Goal: Transaction & Acquisition: Subscribe to service/newsletter

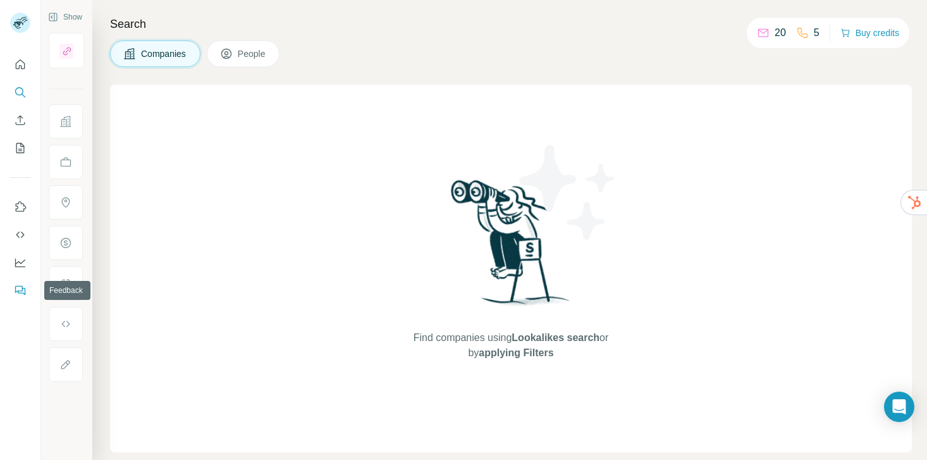
click at [22, 289] on icon "Feedback" at bounding box center [19, 289] width 8 height 7
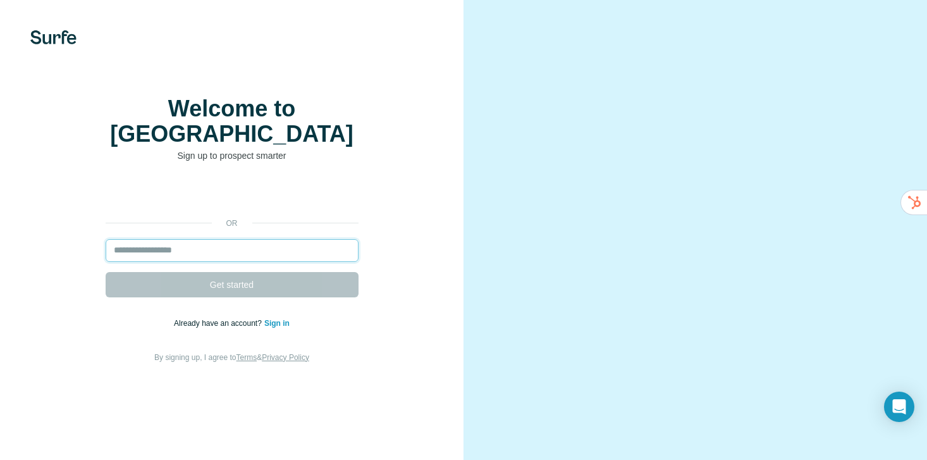
click at [259, 256] on input "email" at bounding box center [232, 250] width 253 height 23
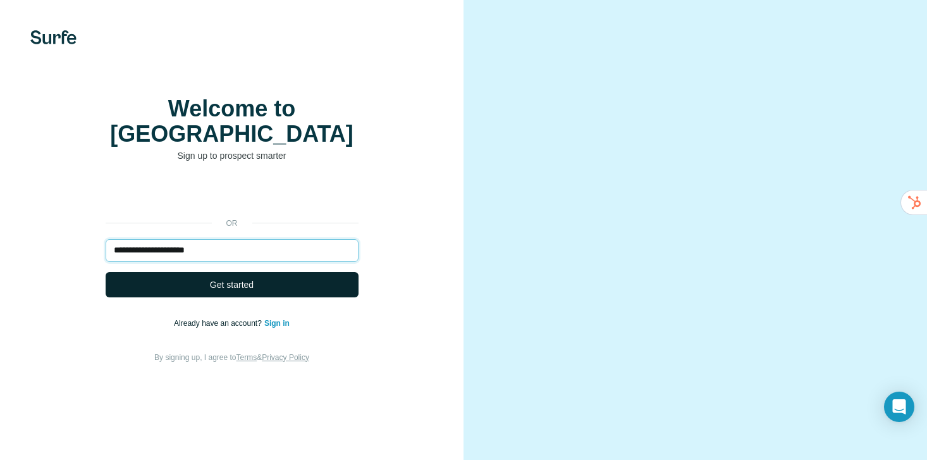
type input "**********"
click at [246, 291] on span "Get started" at bounding box center [232, 284] width 44 height 13
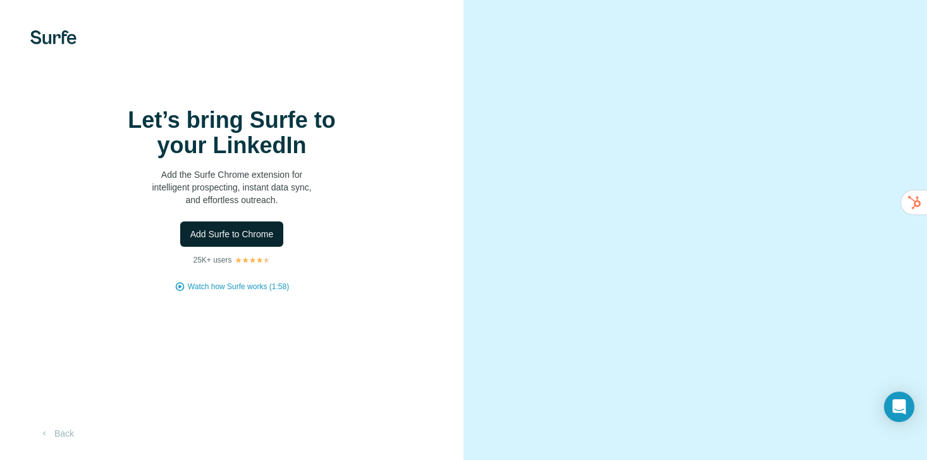
click at [242, 240] on span "Add Surfe to Chrome" at bounding box center [231, 234] width 83 height 13
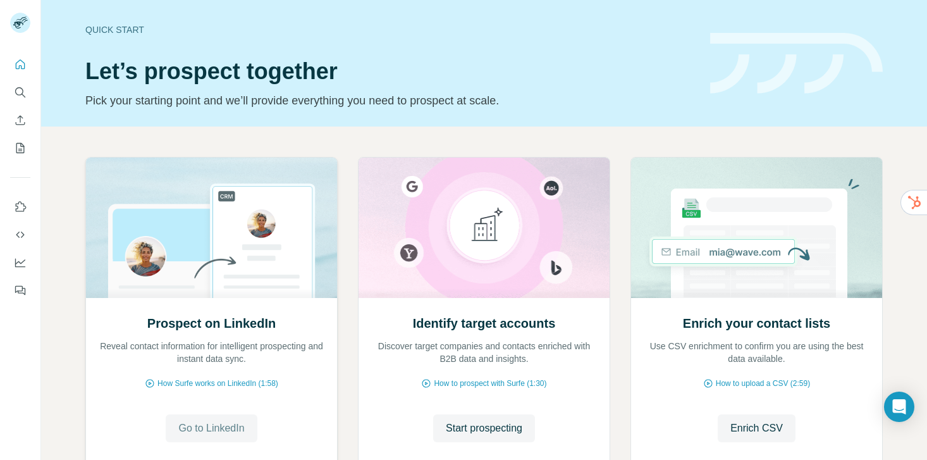
click at [178, 438] on button "Go to LinkedIn" at bounding box center [211, 428] width 91 height 28
